Goal: Task Accomplishment & Management: Complete application form

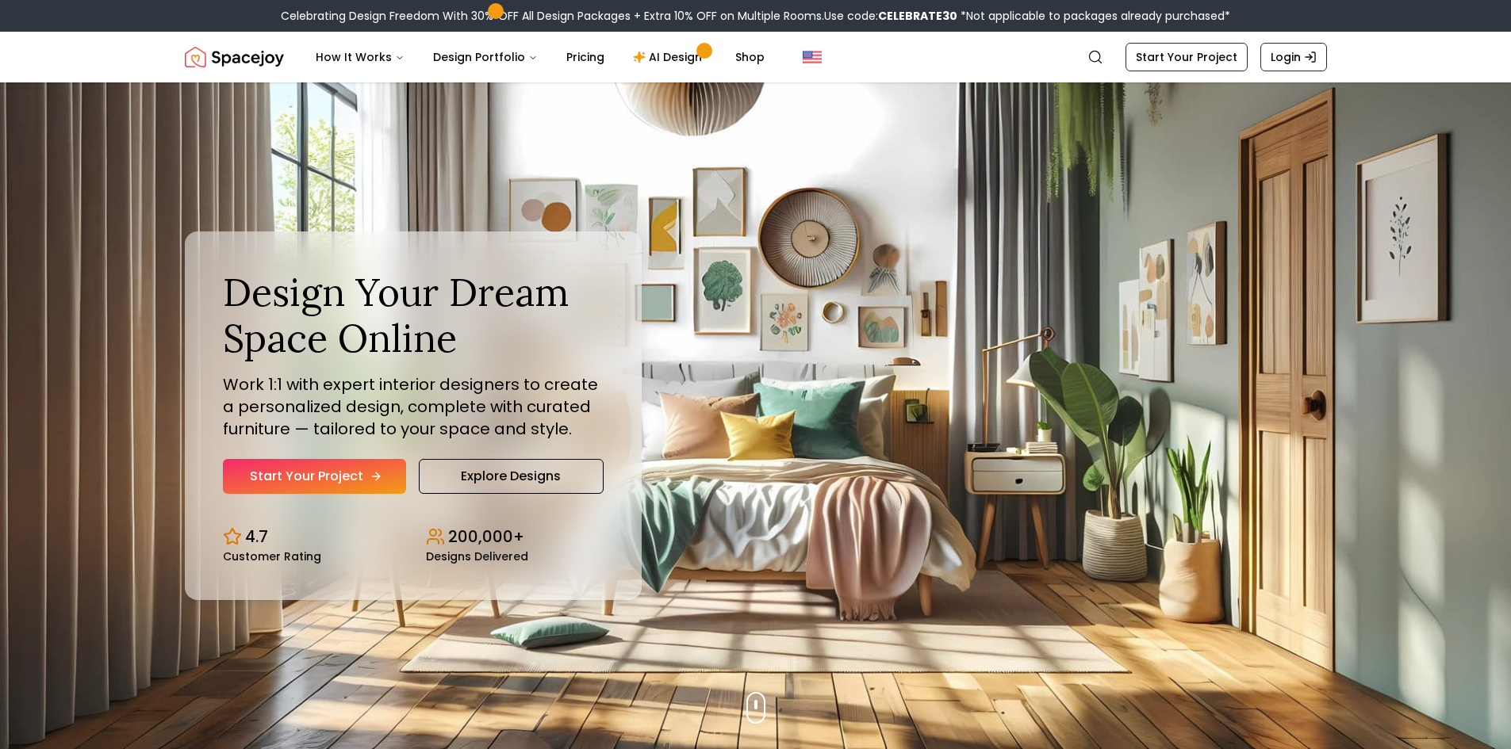
click at [326, 470] on link "Start Your Project" at bounding box center [314, 476] width 183 height 35
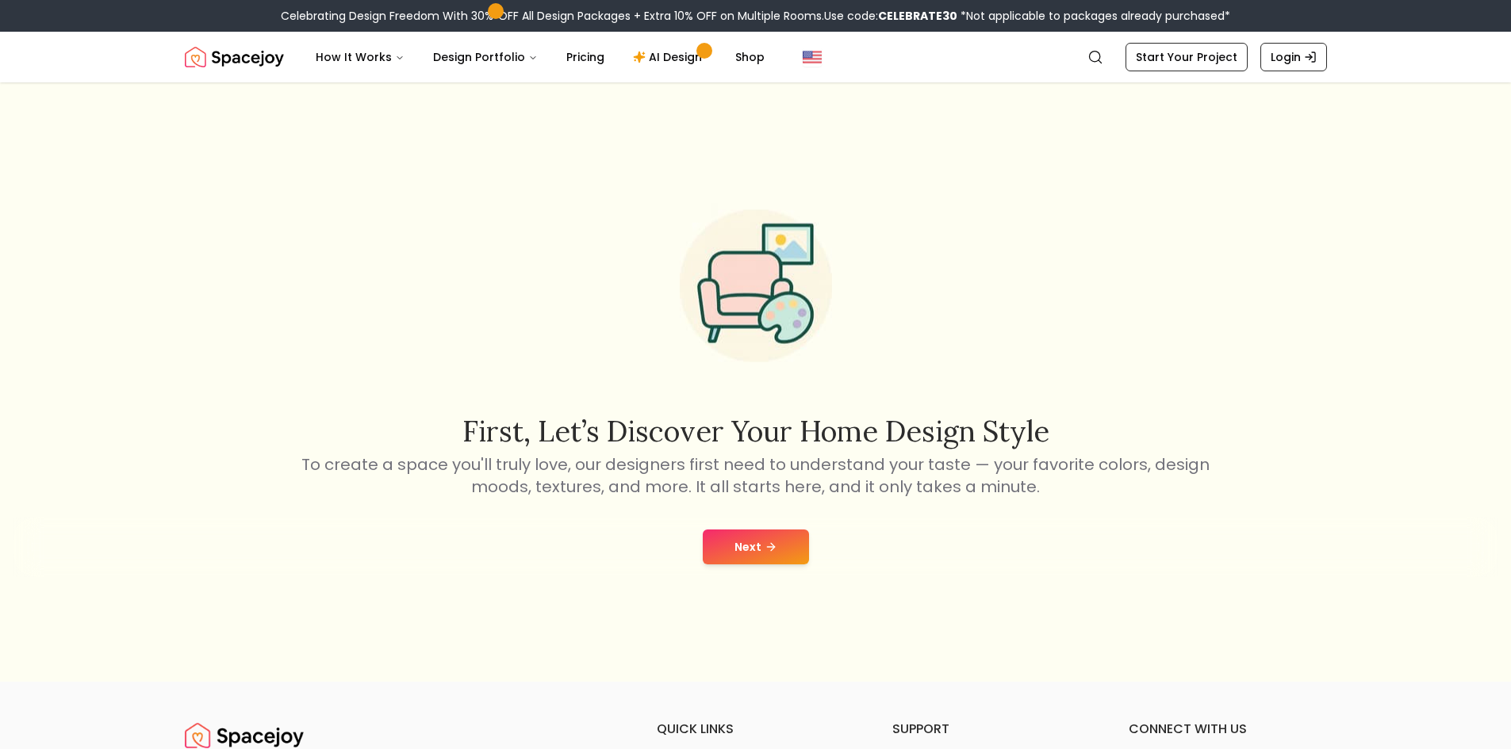
click at [730, 561] on button "Next" at bounding box center [756, 547] width 106 height 35
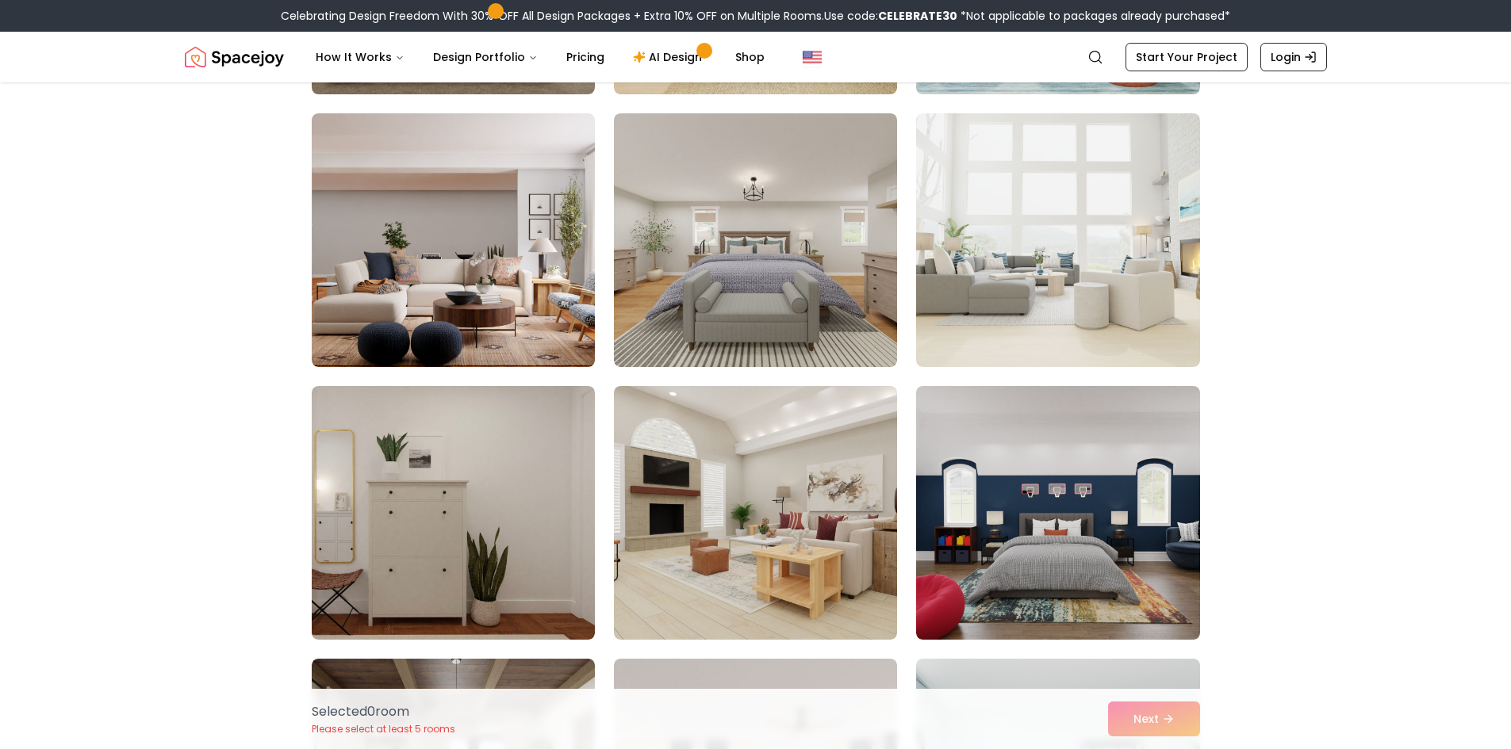
scroll to position [714, 0]
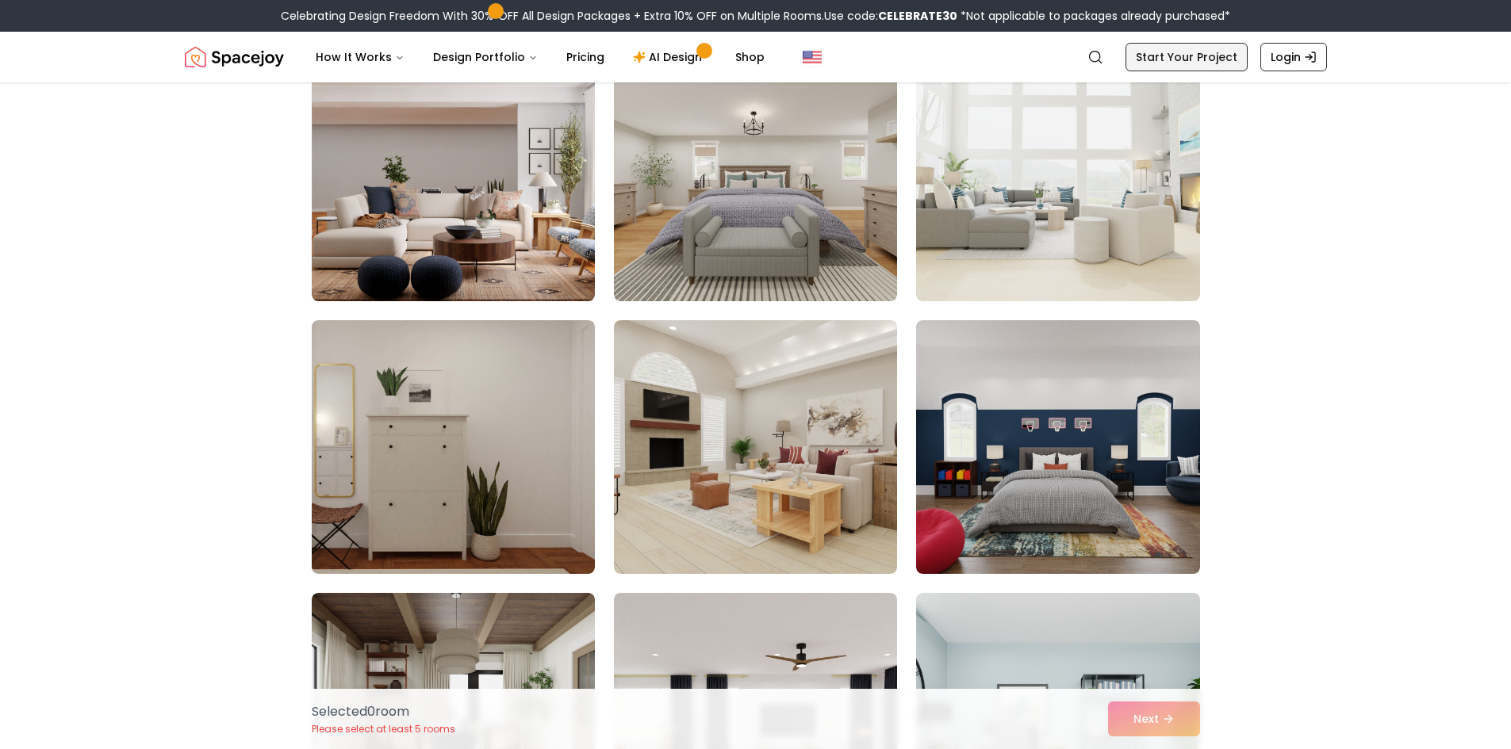
click at [1190, 61] on link "Start Your Project" at bounding box center [1186, 57] width 122 height 29
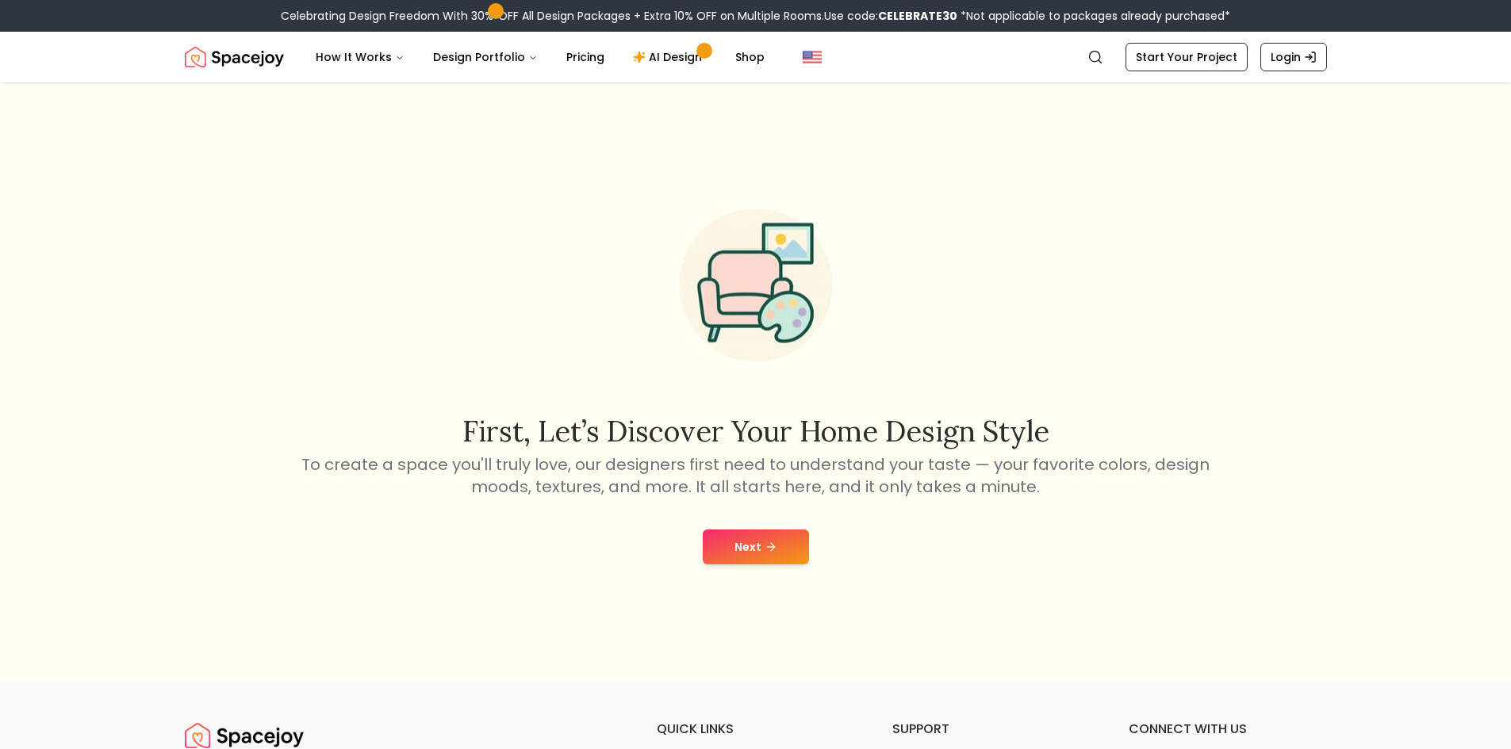
click at [769, 566] on div "Next" at bounding box center [755, 547] width 1485 height 60
click at [776, 551] on icon at bounding box center [771, 547] width 13 height 13
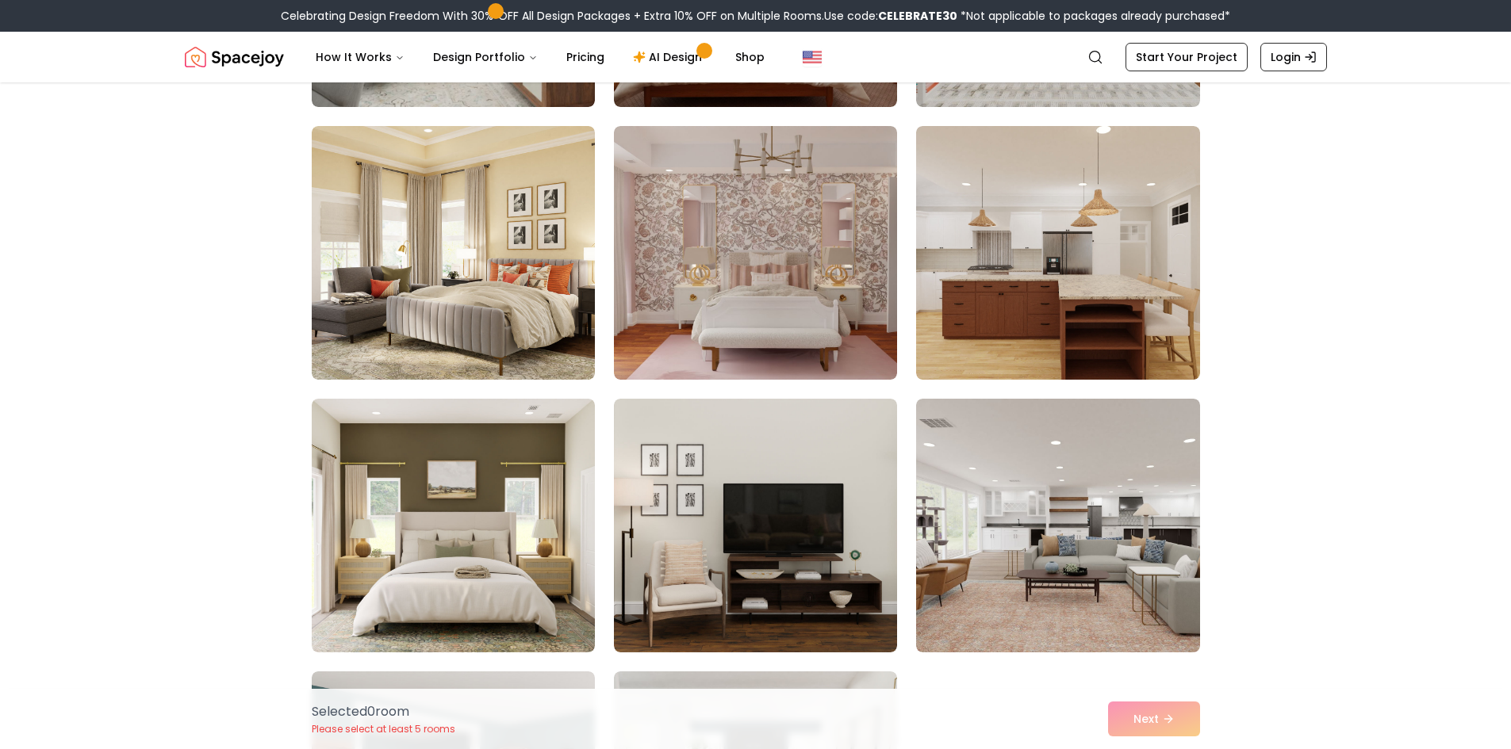
scroll to position [1190, 0]
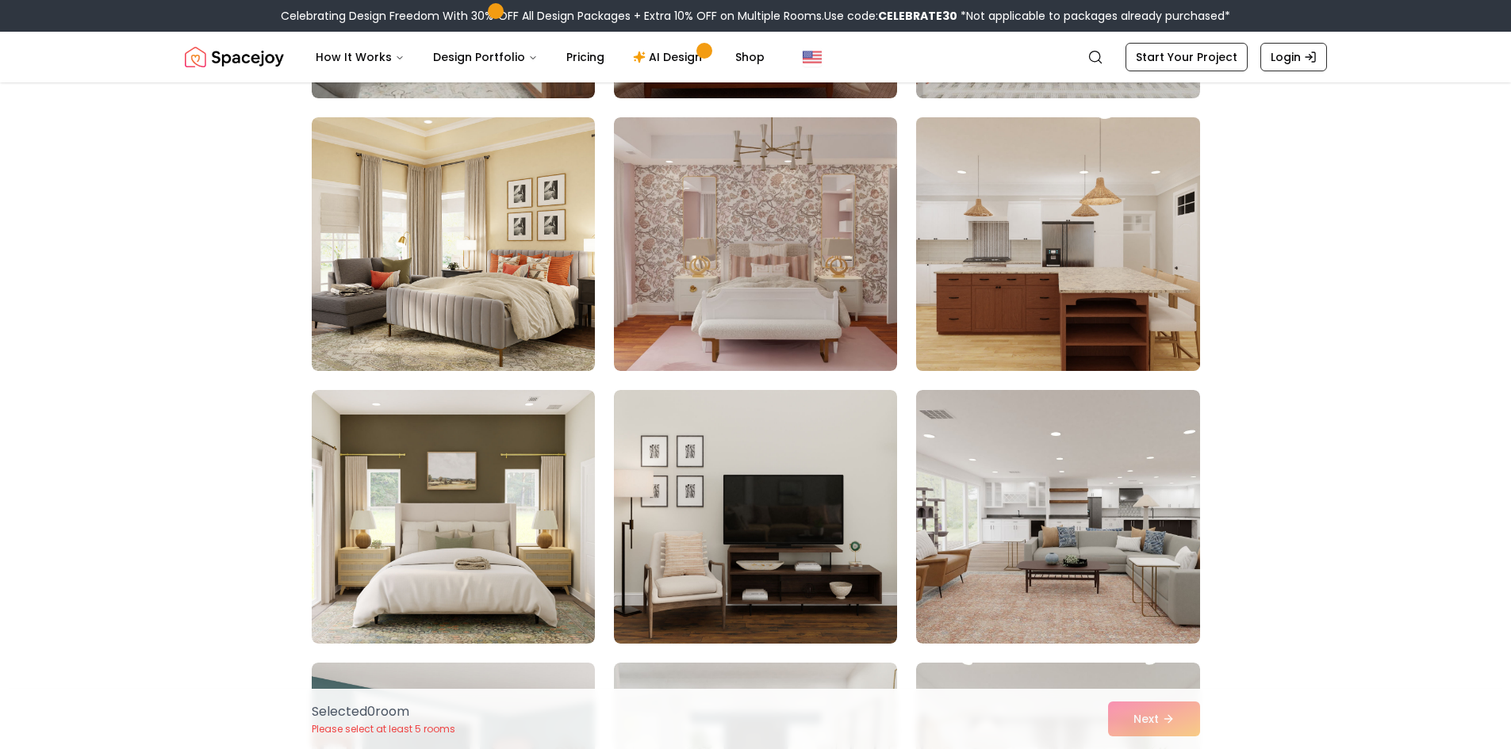
click at [987, 253] on img at bounding box center [1057, 244] width 297 height 266
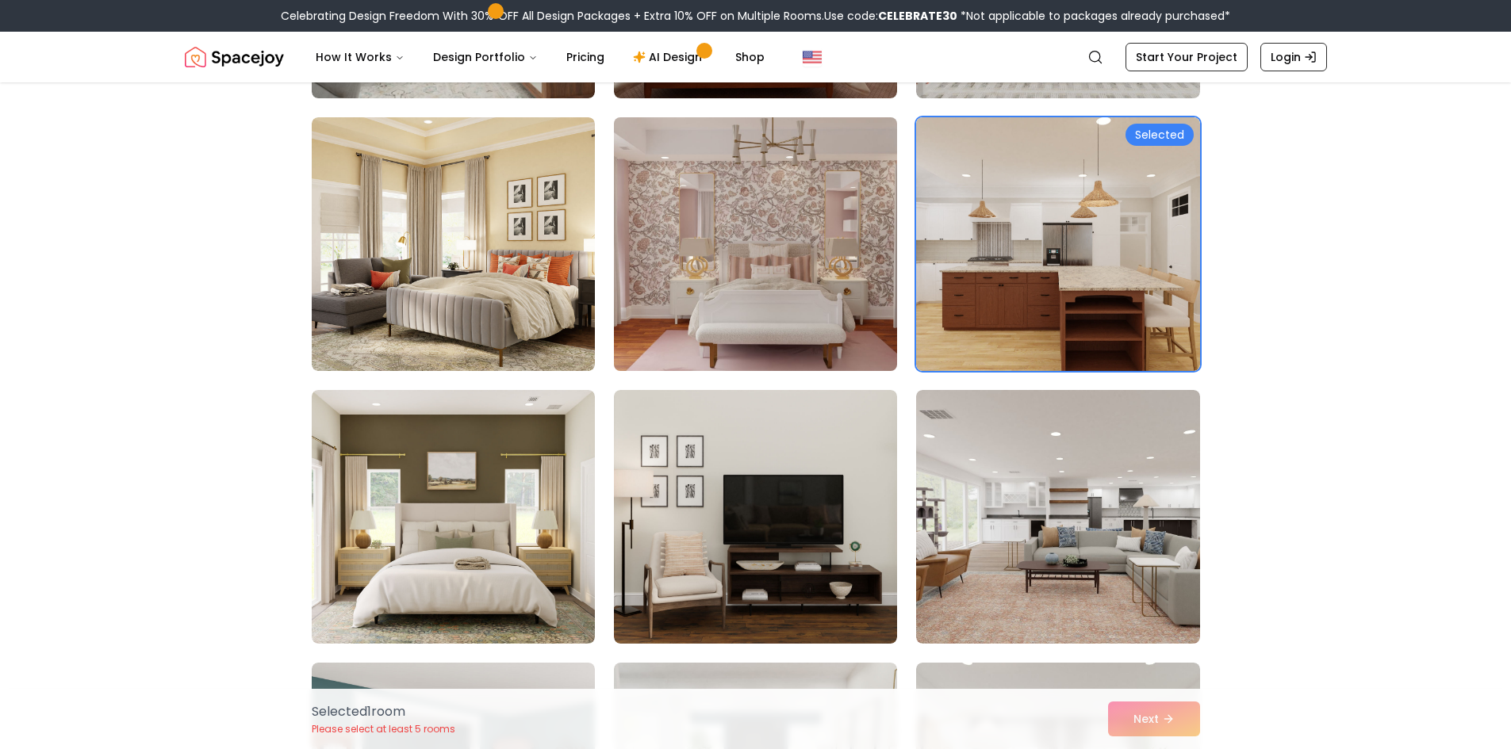
click at [721, 238] on img at bounding box center [755, 244] width 297 height 266
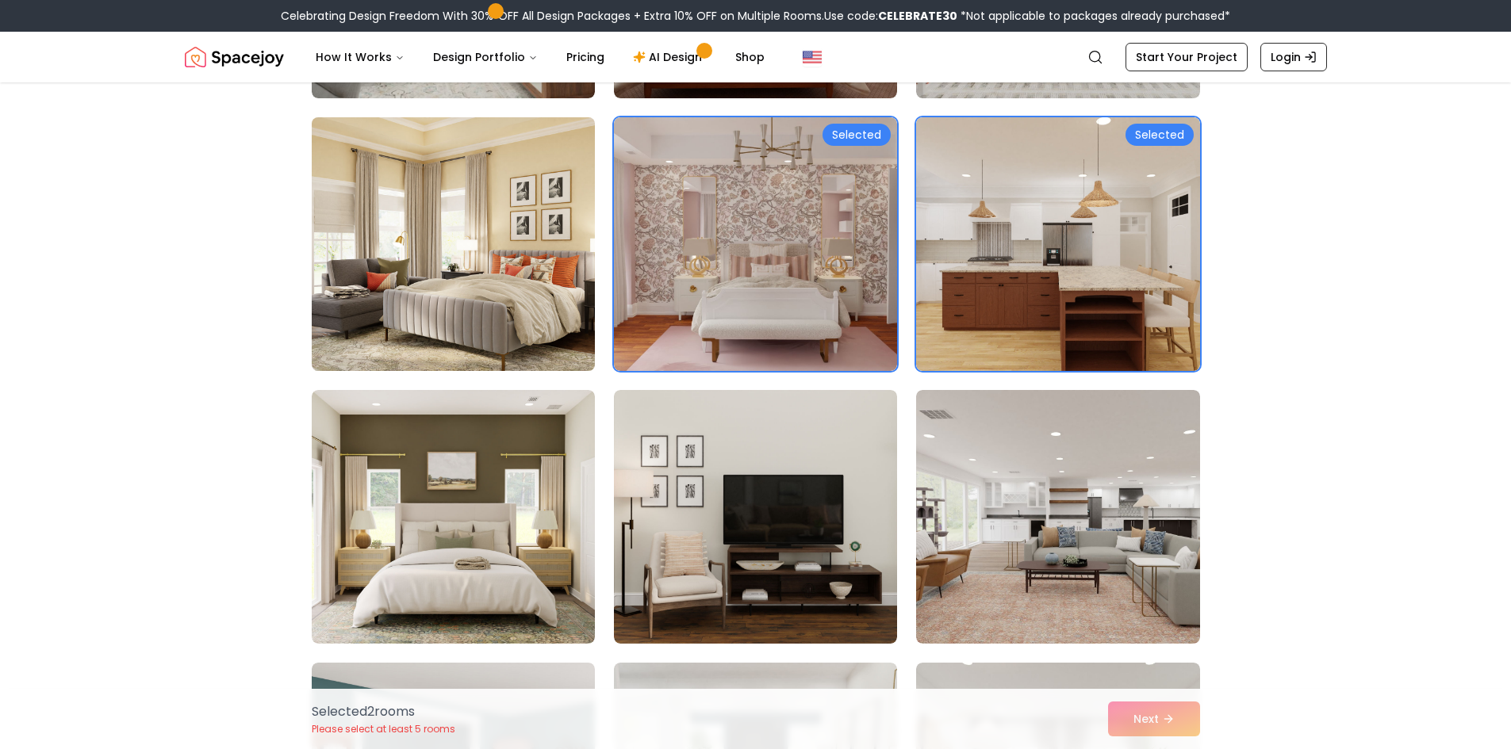
click at [513, 247] on img at bounding box center [453, 244] width 297 height 266
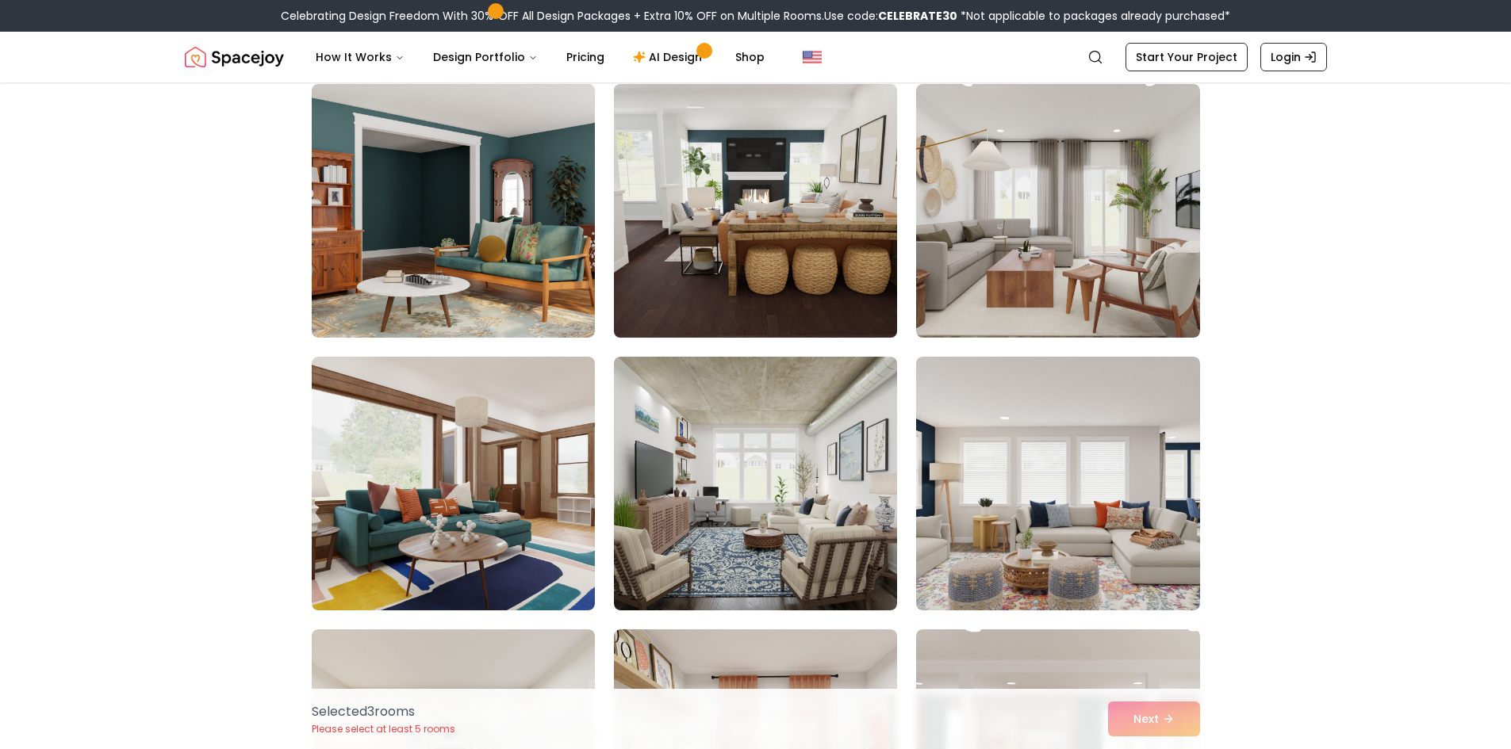
scroll to position [1824, 0]
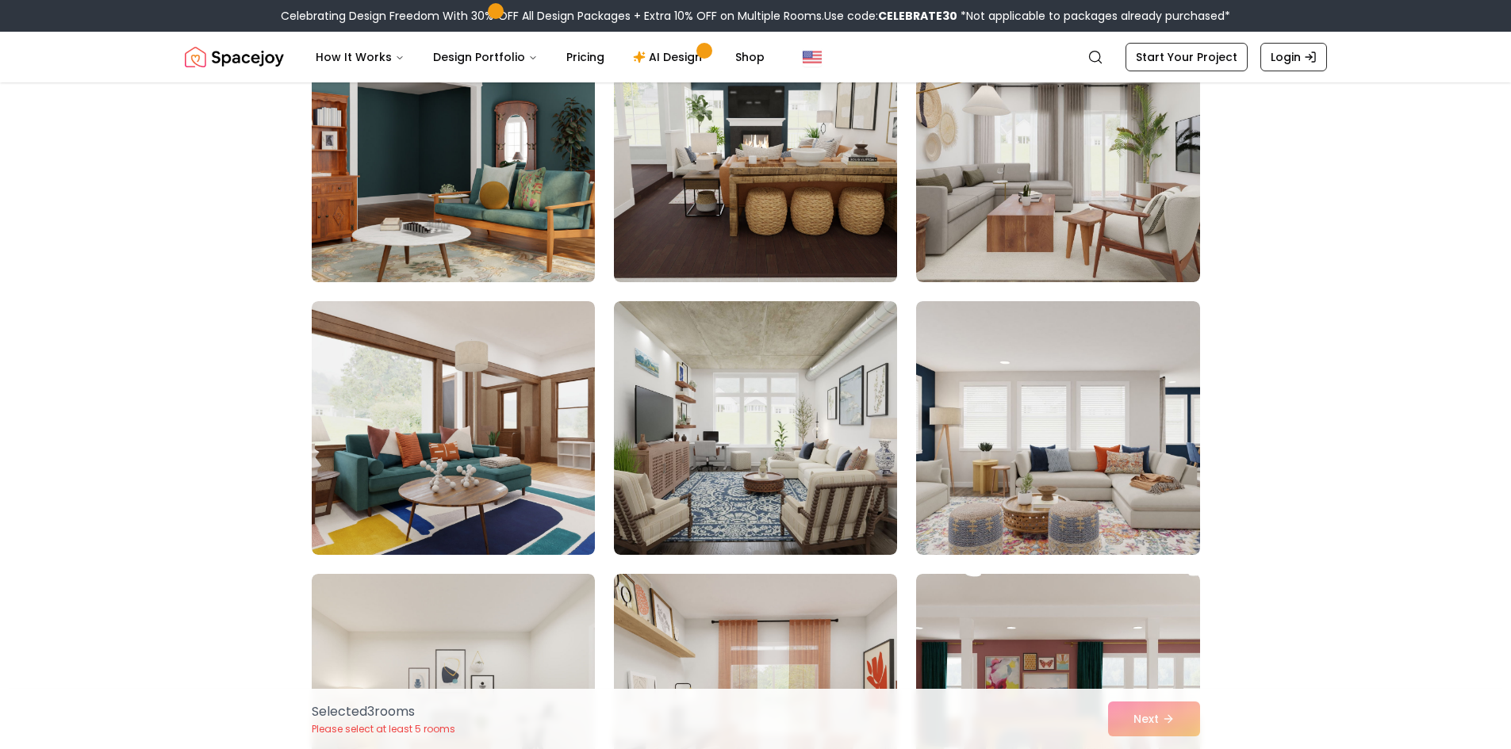
click at [536, 218] on img at bounding box center [453, 155] width 297 height 266
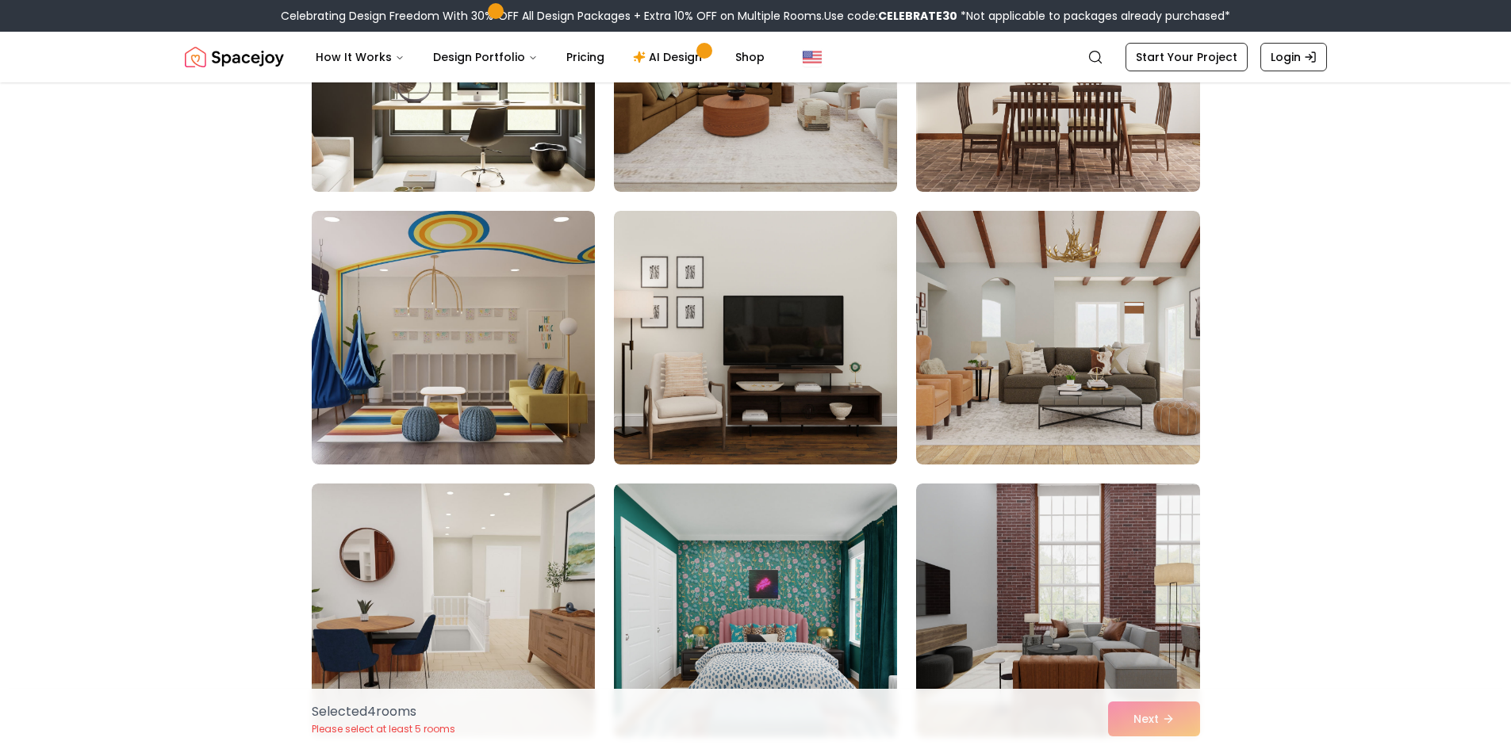
scroll to position [3014, 0]
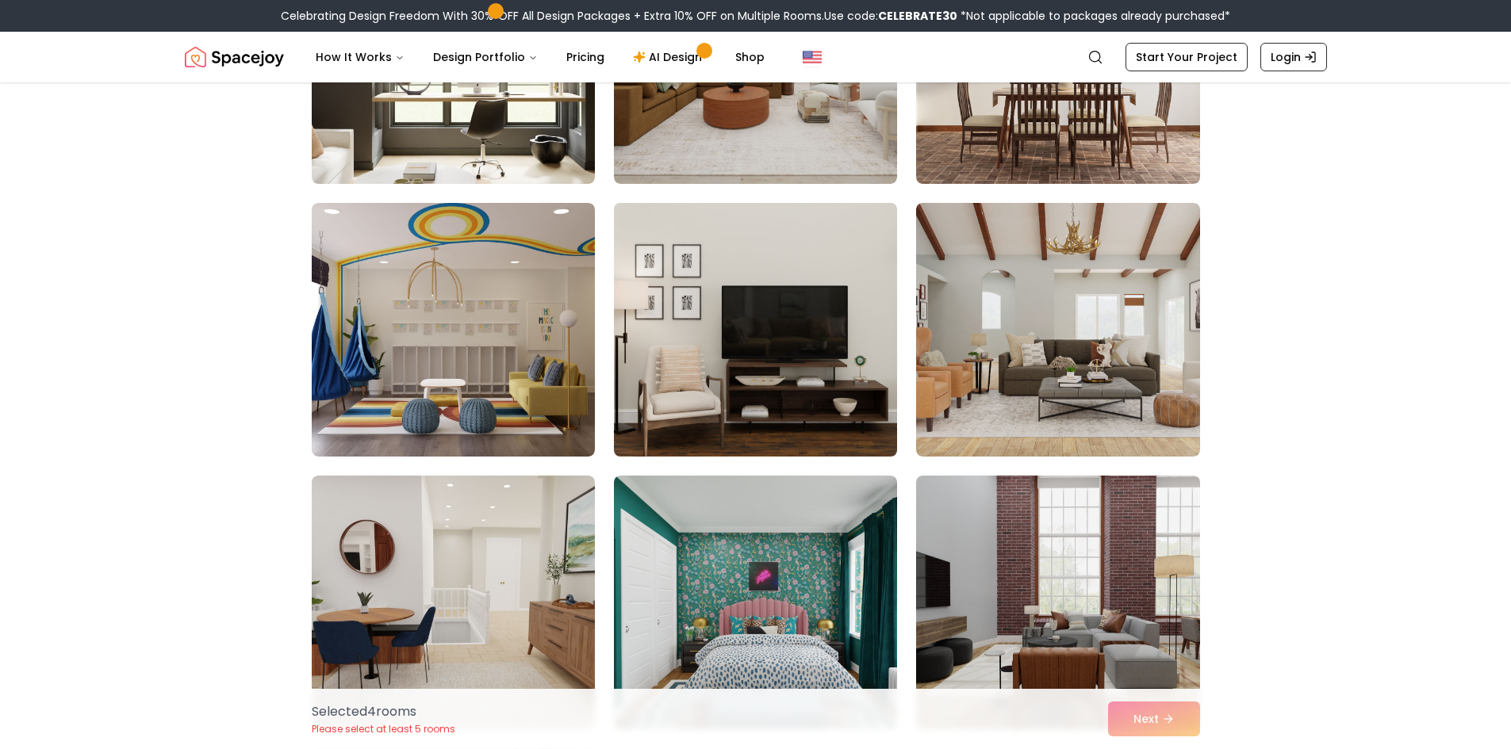
click at [791, 374] on img at bounding box center [755, 330] width 297 height 266
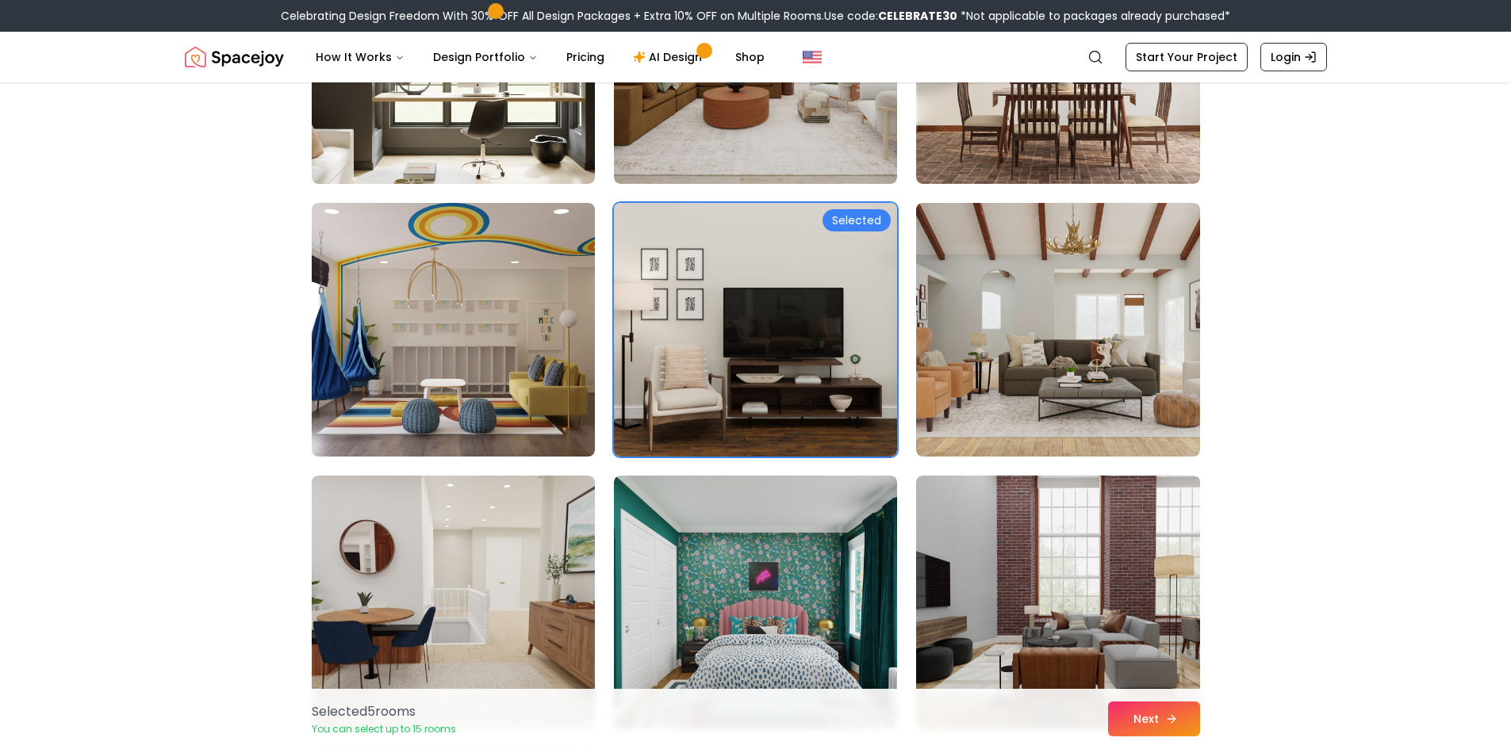
click at [1155, 723] on button "Next" at bounding box center [1154, 719] width 92 height 35
